Goal: Navigation & Orientation: Find specific page/section

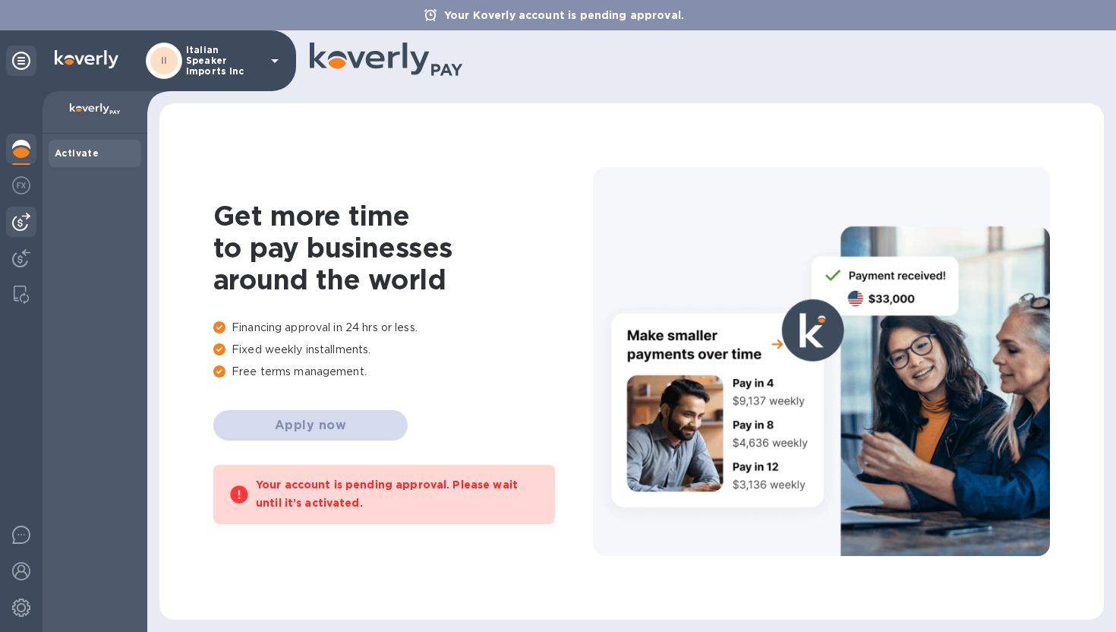
click at [19, 226] on img at bounding box center [21, 222] width 18 height 18
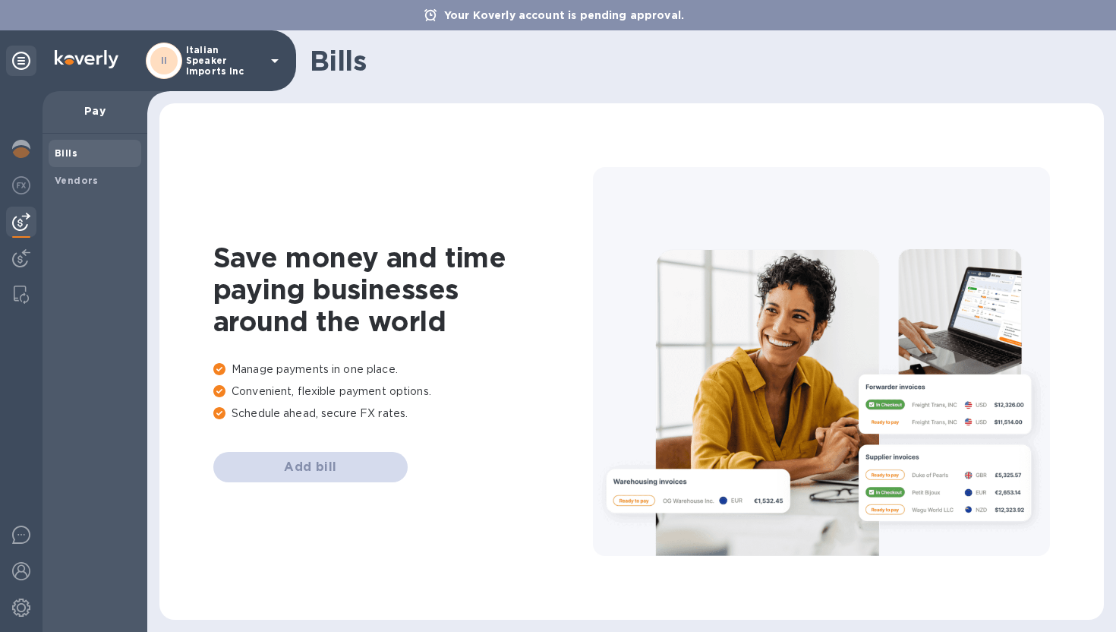
click at [279, 473] on div "Add bill" at bounding box center [403, 467] width 380 height 30
click at [27, 247] on div at bounding box center [21, 259] width 30 height 33
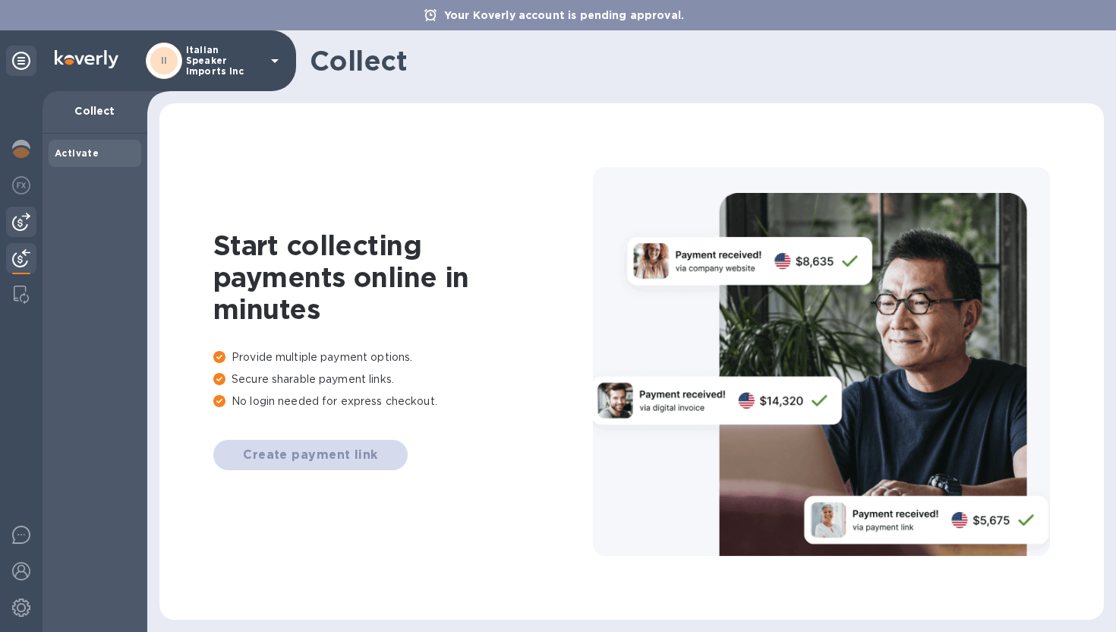
click at [27, 225] on img at bounding box center [21, 222] width 18 height 18
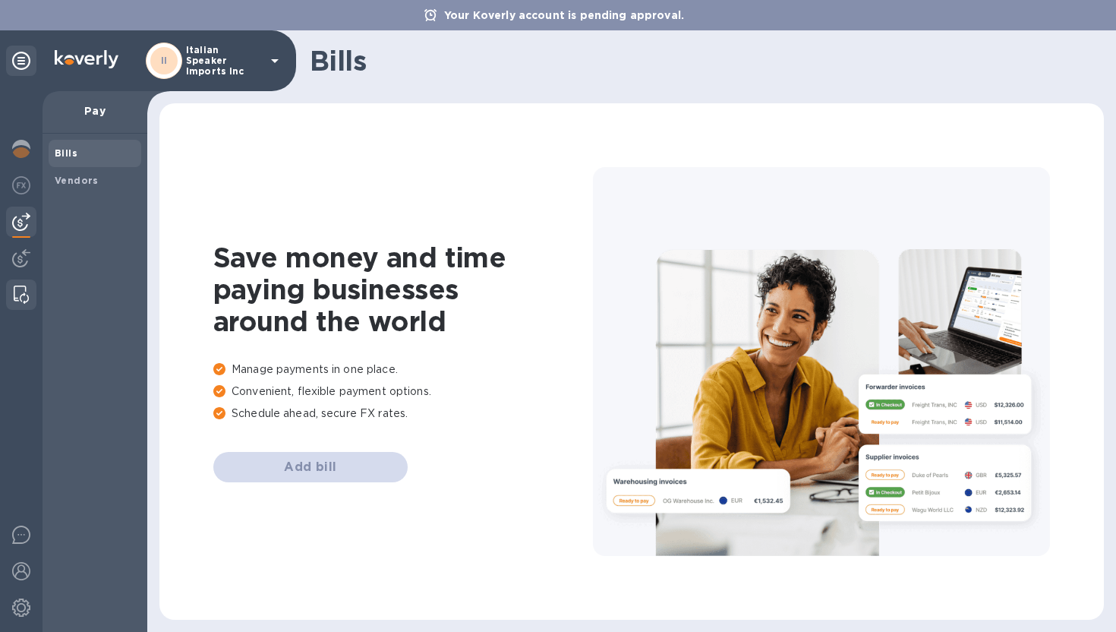
click at [17, 293] on img at bounding box center [21, 295] width 15 height 18
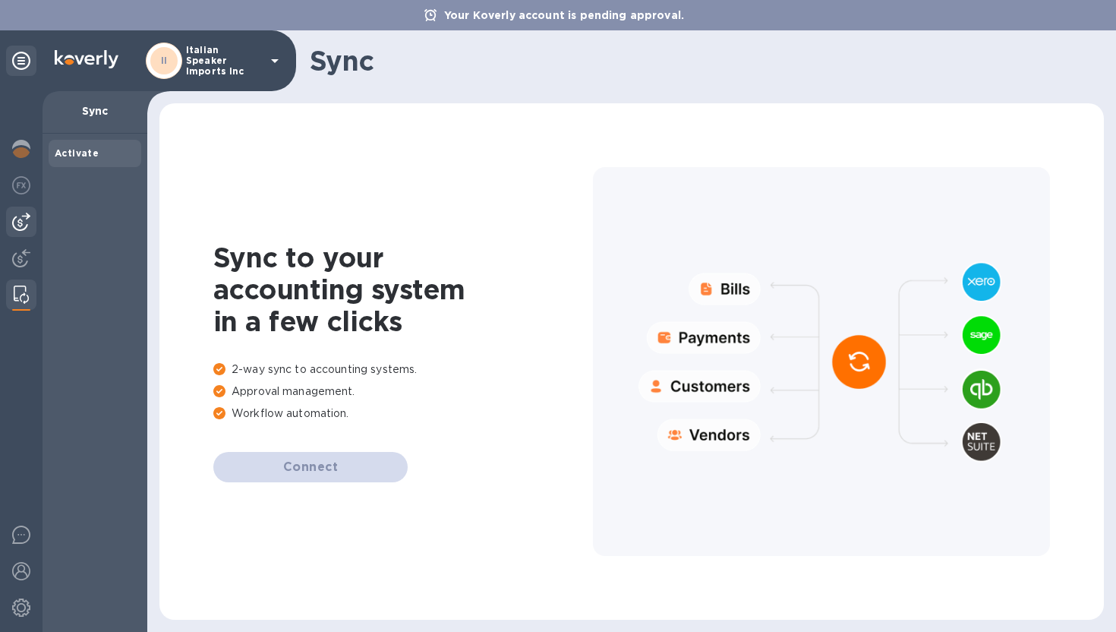
click at [20, 215] on img at bounding box center [21, 222] width 18 height 18
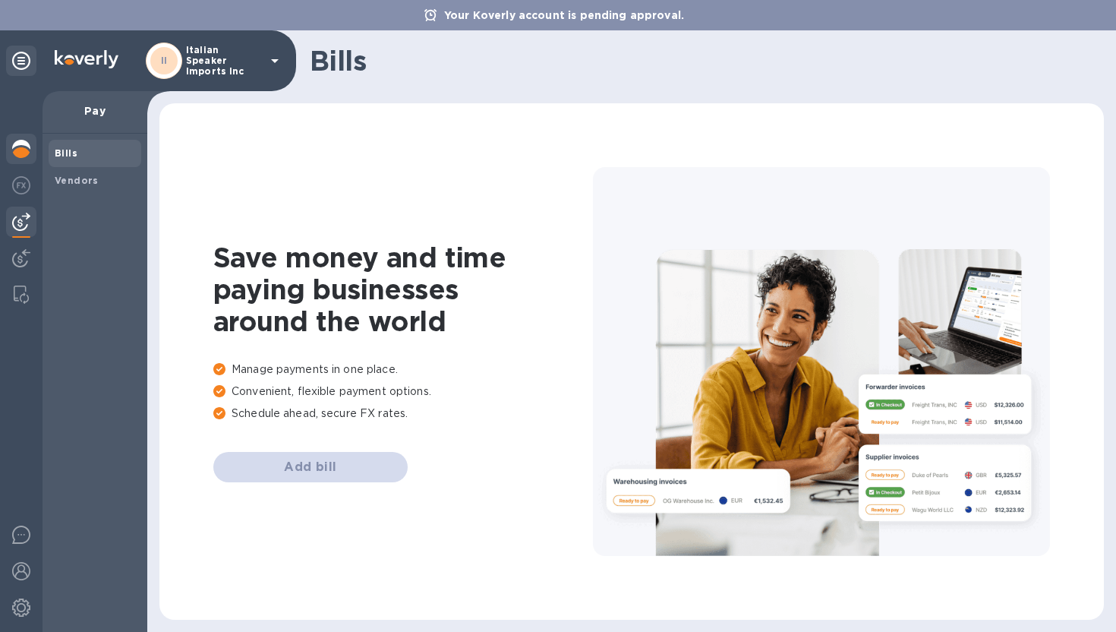
click at [14, 143] on img at bounding box center [21, 149] width 18 height 18
